Goal: Information Seeking & Learning: Learn about a topic

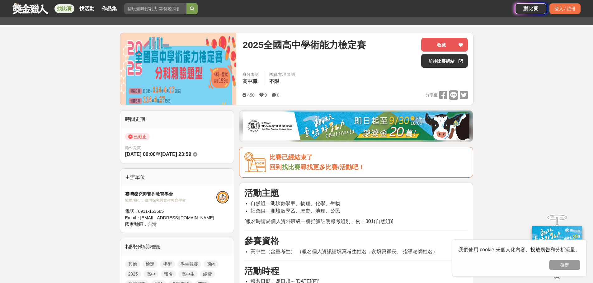
scroll to position [156, 0]
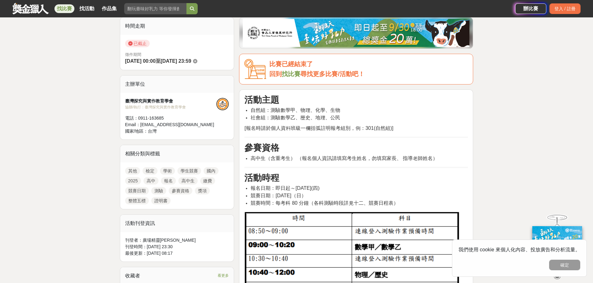
drag, startPoint x: 306, startPoint y: 179, endPoint x: 334, endPoint y: 185, distance: 29.1
click at [319, 186] on span "報名日期：即日起～[DATE](四)" at bounding box center [284, 188] width 69 height 5
drag, startPoint x: 251, startPoint y: 172, endPoint x: 306, endPoint y: 195, distance: 59.8
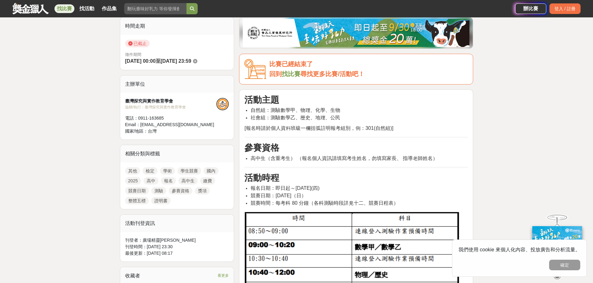
click at [306, 195] on span "競賽日期：[DATE]（日）" at bounding box center [277, 195] width 55 height 5
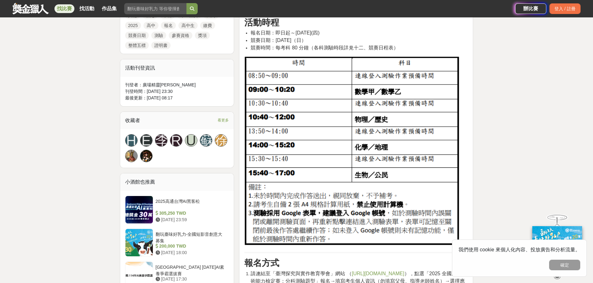
scroll to position [436, 0]
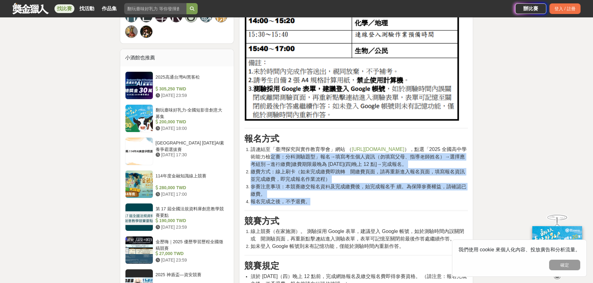
drag, startPoint x: 260, startPoint y: 157, endPoint x: 345, endPoint y: 203, distance: 96.0
click at [345, 203] on ol "請連結至「臺灣探究與實作教育學會」網站 （ [URL][DOMAIN_NAME] ），點選「2025 全國高中學術能力檢定賽：分科測驗題型」報名→填寫考生個人…" at bounding box center [355, 176] width 223 height 60
click at [345, 203] on li "報名完成之後，不予退費。" at bounding box center [358, 201] width 217 height 7
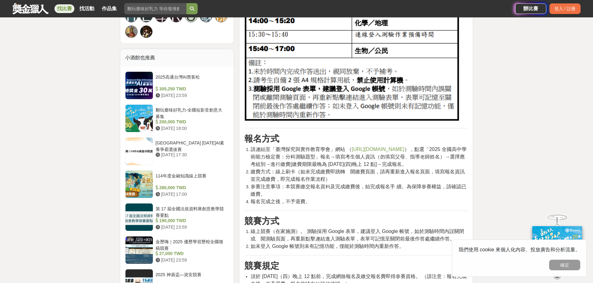
click at [345, 203] on li "報名完成之後，不予退費。" at bounding box center [358, 201] width 217 height 7
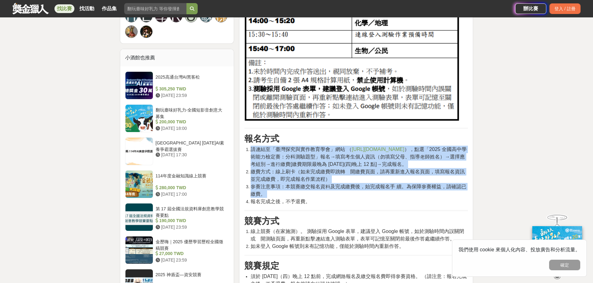
click at [345, 203] on li "報名完成之後，不予退費。" at bounding box center [358, 201] width 217 height 7
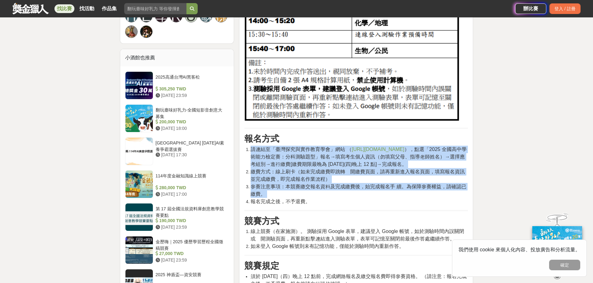
click at [324, 201] on li "報名完成之後，不予退費。" at bounding box center [358, 201] width 217 height 7
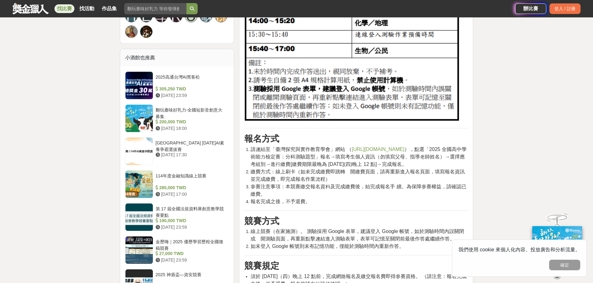
click at [324, 201] on li "報名完成之後，不予退費。" at bounding box center [358, 201] width 217 height 7
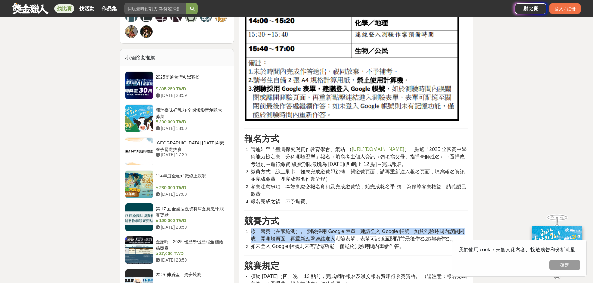
drag, startPoint x: 329, startPoint y: 230, endPoint x: 332, endPoint y: 237, distance: 7.9
click at [332, 237] on div "活動主題 自然組：測驗數學甲、物理、化學、生物 社會組：測驗數學乙、歷史、地理、公民 [報名時請於個人資料班級一欄括弧註明報考組別，例：301(自然組)] 參…" at bounding box center [355, 214] width 223 height 799
click at [332, 237] on span "線上競賽（在家施測）。 測驗採用 Google 表單，建議登入 Google 帳號，如於測驗時間內誤關閉或離開測驗頁面，再重新點擊連結進入測驗表單，表單可記憶…" at bounding box center [356, 235] width 213 height 13
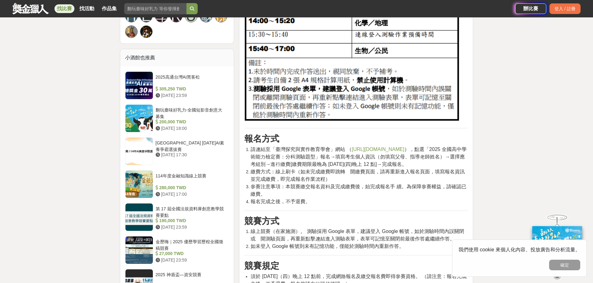
scroll to position [591, 0]
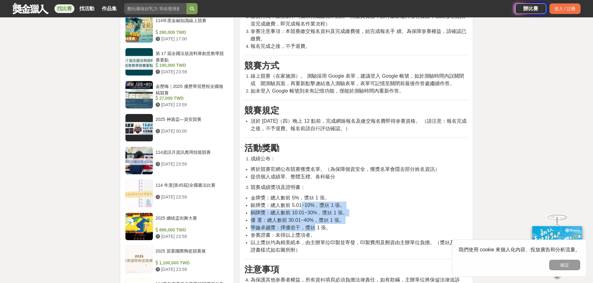
drag, startPoint x: 302, startPoint y: 205, endPoint x: 314, endPoint y: 229, distance: 26.6
click at [314, 229] on ul "金牌獎：總人數前 5%，獎狀 1 張。 銀牌獎：總人數前 5.01~10%，獎狀 1 張。 銅牌獎：總人數前 10.01~30%，獎狀 1 張。 優 選：總人…" at bounding box center [355, 224] width 223 height 60
click at [314, 229] on span "學識卓越獎：擇優若干，獎狀 1 張。" at bounding box center [290, 227] width 80 height 5
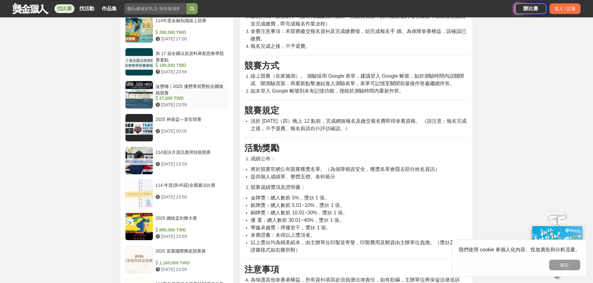
click at [190, 86] on div "金歷嗨｜2025 優歷學習歷程全國徵稿競賽" at bounding box center [191, 89] width 71 height 12
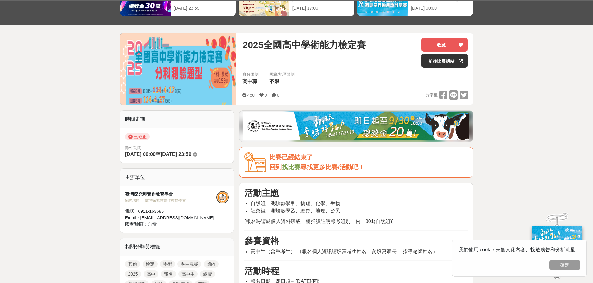
scroll to position [93, 0]
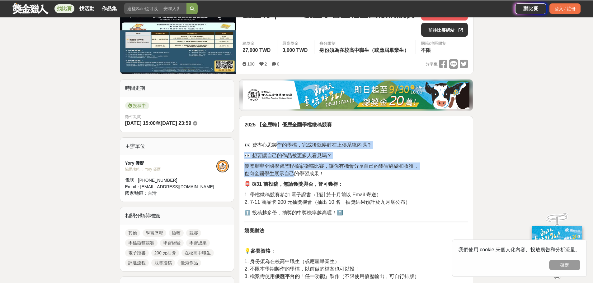
drag, startPoint x: 276, startPoint y: 145, endPoint x: 292, endPoint y: 175, distance: 34.1
click at [292, 175] on span "也向全國學生展示自己的學習成果！" at bounding box center [284, 173] width 80 height 5
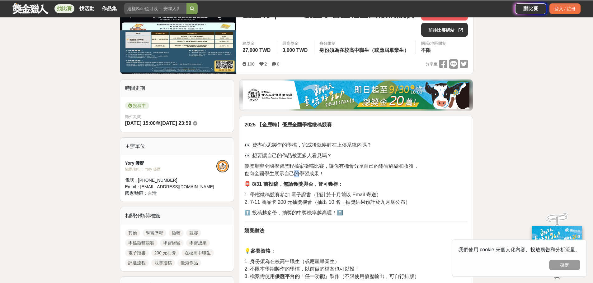
click at [292, 175] on span "也向全國學生展示自己的學習成果！" at bounding box center [284, 173] width 80 height 5
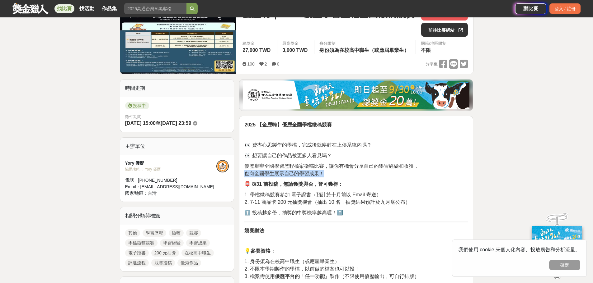
click at [313, 174] on span "也向全國學生展示自己的學習成果！" at bounding box center [284, 173] width 80 height 5
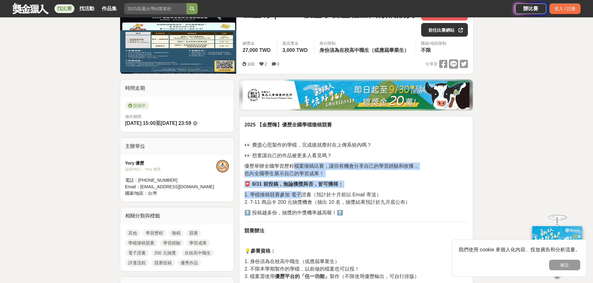
drag, startPoint x: 295, startPoint y: 165, endPoint x: 299, endPoint y: 189, distance: 25.2
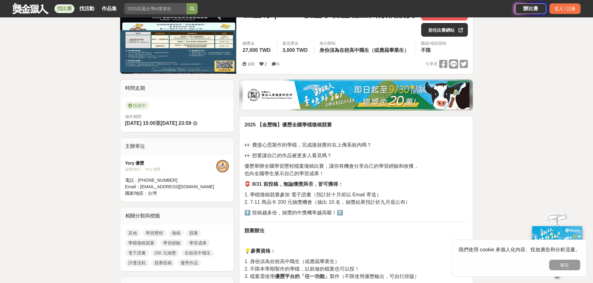
click at [290, 158] on span "👀 想要讓自己的作品被更多人看見嗎？" at bounding box center [287, 155] width 87 height 5
drag, startPoint x: 257, startPoint y: 195, endPoint x: 315, endPoint y: 199, distance: 58.3
click at [315, 199] on p "1. 學檔徵稿競賽參加 電子證書（預計於十月前以 Email 寄送） 2. 7-11 商品卡 200 元抽獎機會（抽出 10 名，抽獎結果預計於九月底公布）" at bounding box center [355, 198] width 223 height 15
click at [315, 200] on span "2. 7-11 商品卡 200 元抽獎機會（抽出 10 名，抽獎結果預計於九月底公布）" at bounding box center [327, 202] width 166 height 5
drag, startPoint x: 315, startPoint y: 199, endPoint x: 300, endPoint y: 196, distance: 15.8
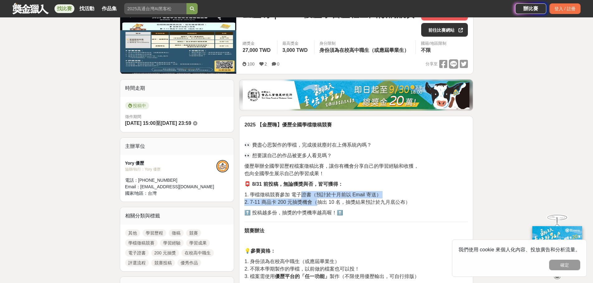
click at [300, 196] on p "1. 學檔徵稿競賽參加 電子證書（預計於十月前以 Email 寄送） 2. 7-11 商品卡 200 元抽獎機會（抽出 10 名，抽獎結果預計於九月底公布）" at bounding box center [355, 198] width 223 height 15
click at [300, 196] on span "1. 學檔徵稿競賽參加 電子證書（預計於十月前以 Email 寄送）" at bounding box center [312, 194] width 137 height 5
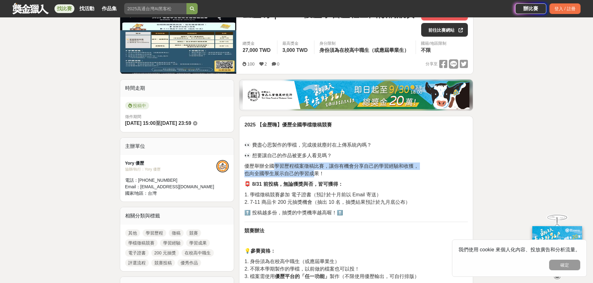
drag, startPoint x: 276, startPoint y: 165, endPoint x: 314, endPoint y: 173, distance: 39.2
click at [314, 173] on p "優歷舉辦全國學習歷程檔案徵稿比賽，讓你有機會分享自己的學習經驗和收獲， 也向全國學生展示自己的學習成果！" at bounding box center [355, 170] width 223 height 15
click at [314, 173] on span "也向全國學生展示自己的學習成果！" at bounding box center [284, 173] width 80 height 5
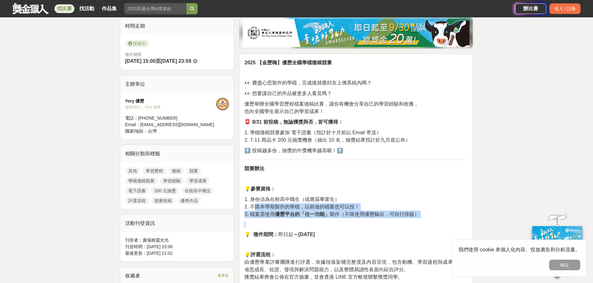
drag, startPoint x: 255, startPoint y: 204, endPoint x: 325, endPoint y: 219, distance: 71.6
click at [325, 219] on div "2025 【金歷嗨】優歷全國學檔徵稿競賽 👀 費盡心思製作的學檔，完成後就塵封在上傳系統內嗎？ 👀 想要讓自己的作品被更多人看見嗎？ 優歷舉辦全國學習歷程檔案…" at bounding box center [355, 272] width 223 height 426
click at [317, 212] on strong "優歷平台的「任一功能」" at bounding box center [302, 214] width 55 height 5
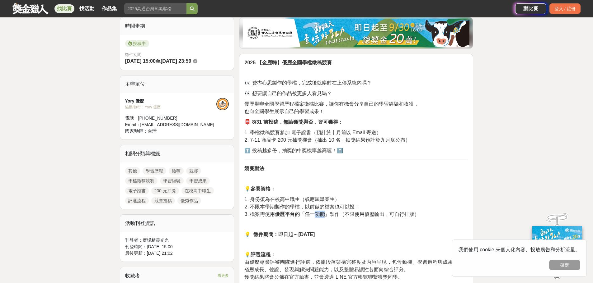
click at [317, 212] on strong "優歷平台的「任一功能」" at bounding box center [302, 214] width 55 height 5
click at [317, 215] on strong "優歷平台的「任一功能」" at bounding box center [302, 214] width 55 height 5
drag, startPoint x: 304, startPoint y: 216, endPoint x: 341, endPoint y: 216, distance: 37.3
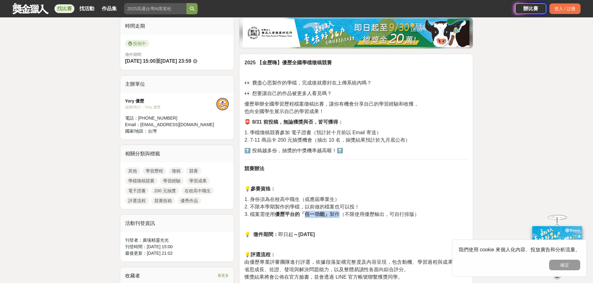
click at [341, 216] on span "3. 檔案需使用 優歷平台的「任一功能」 製作（不限使用優歷輸出，可自行排版）" at bounding box center [331, 214] width 175 height 5
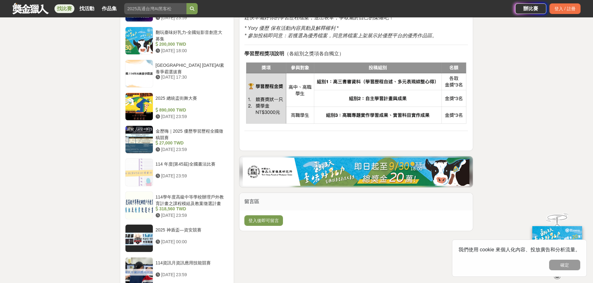
scroll to position [653, 0]
